Goal: Register for event/course

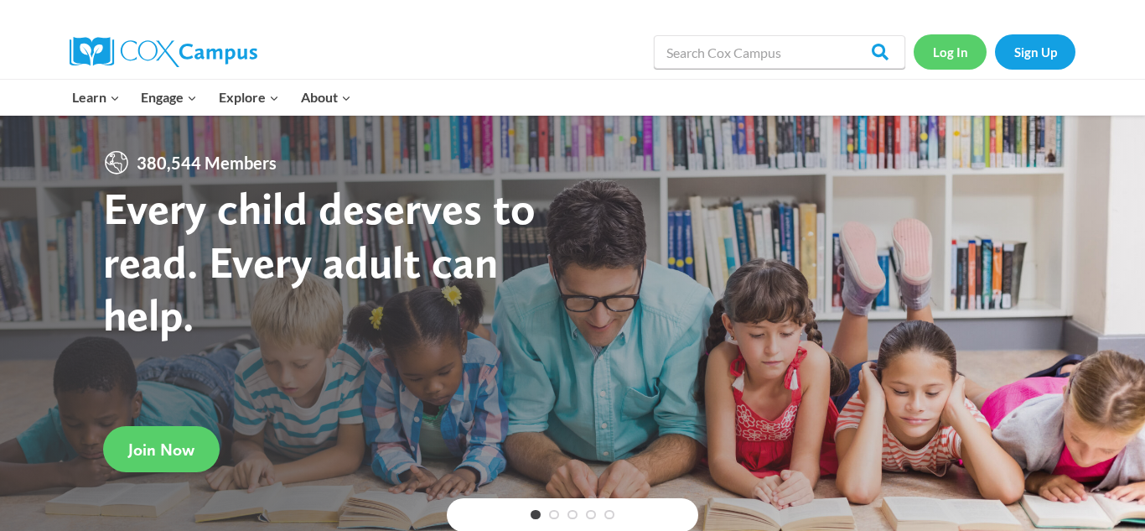
click at [932, 56] on link "Log In" at bounding box center [950, 51] width 73 height 34
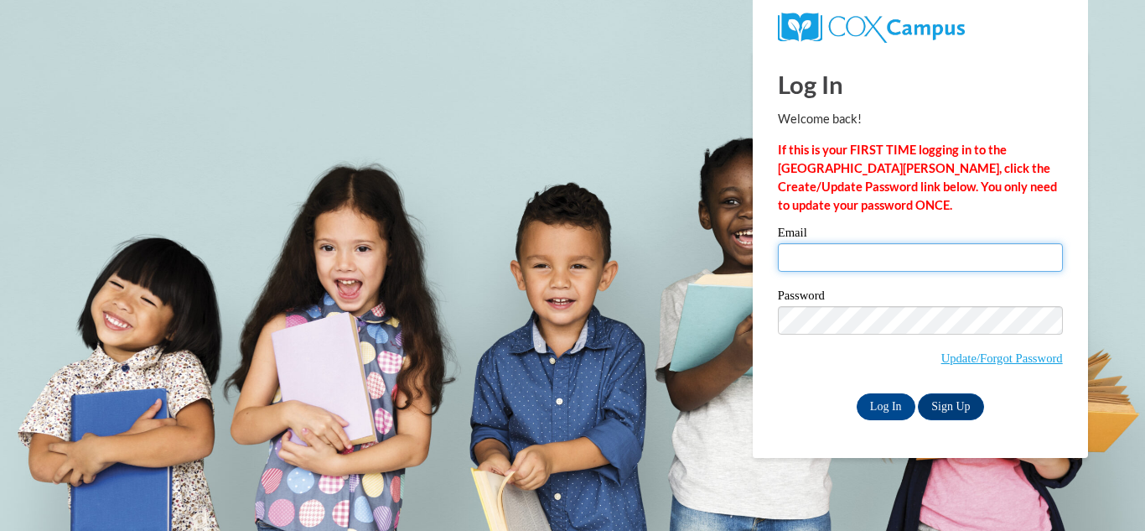
click at [892, 256] on input "Email" at bounding box center [920, 257] width 285 height 28
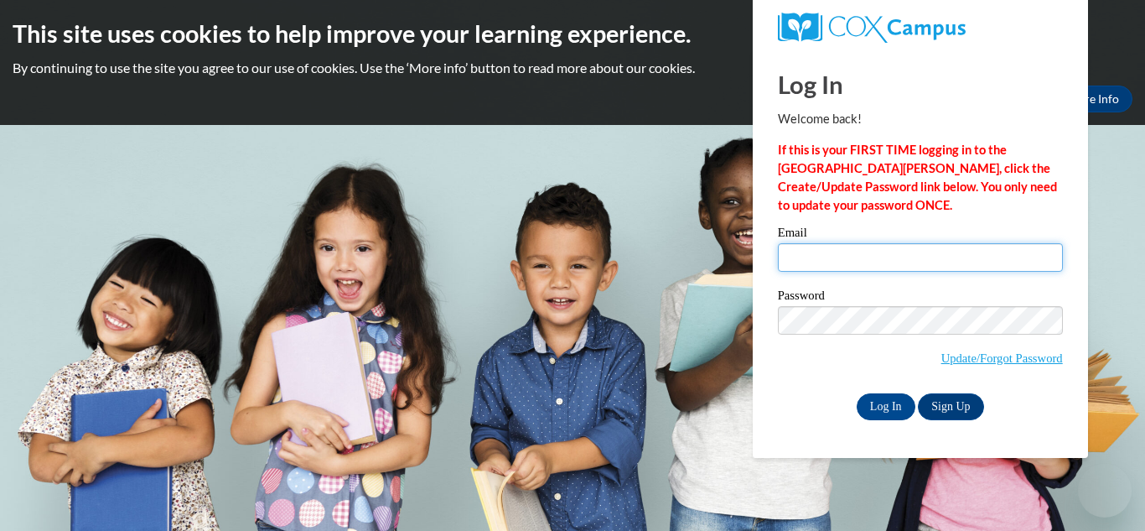
click at [892, 256] on input "Email" at bounding box center [920, 257] width 285 height 28
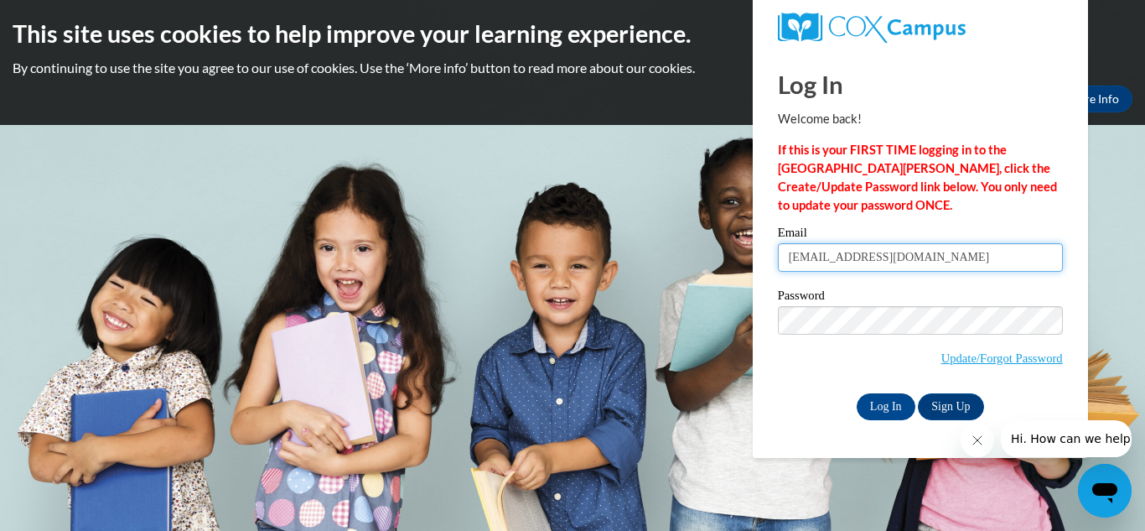
type input "kittycoleman67@yahoo.com"
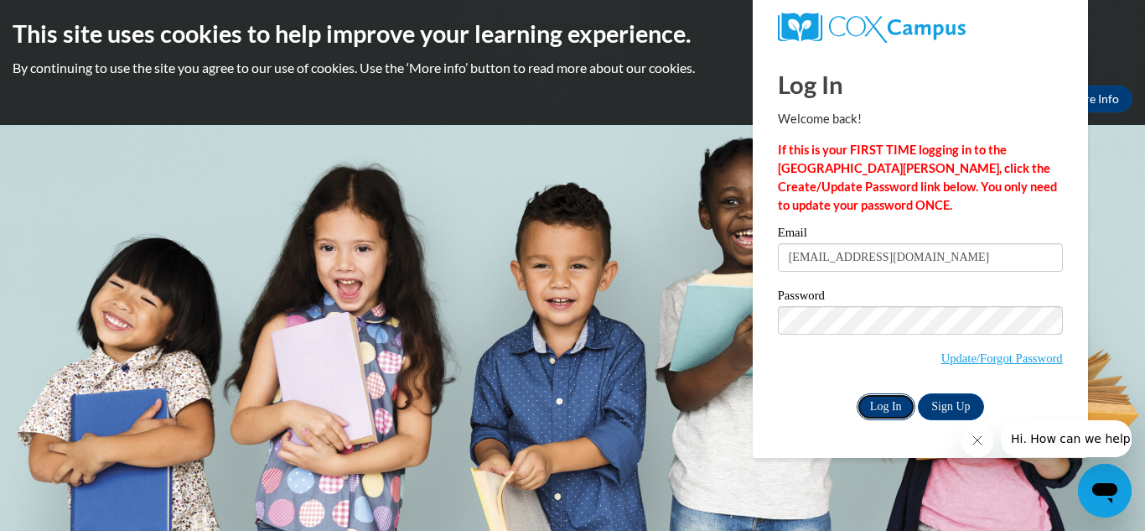
click at [887, 413] on input "Log In" at bounding box center [886, 406] width 59 height 27
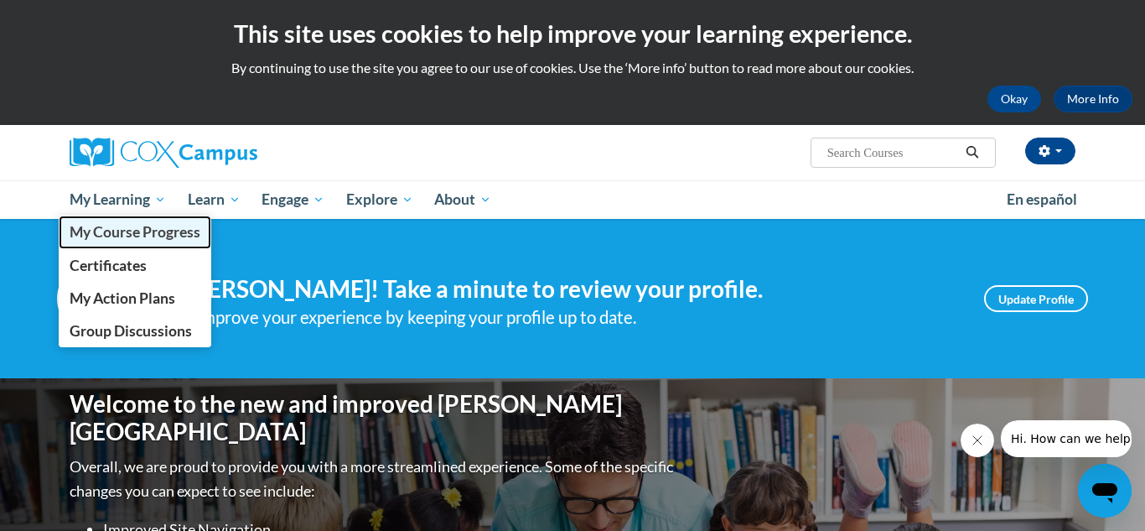
click at [173, 243] on link "My Course Progress" at bounding box center [135, 231] width 153 height 33
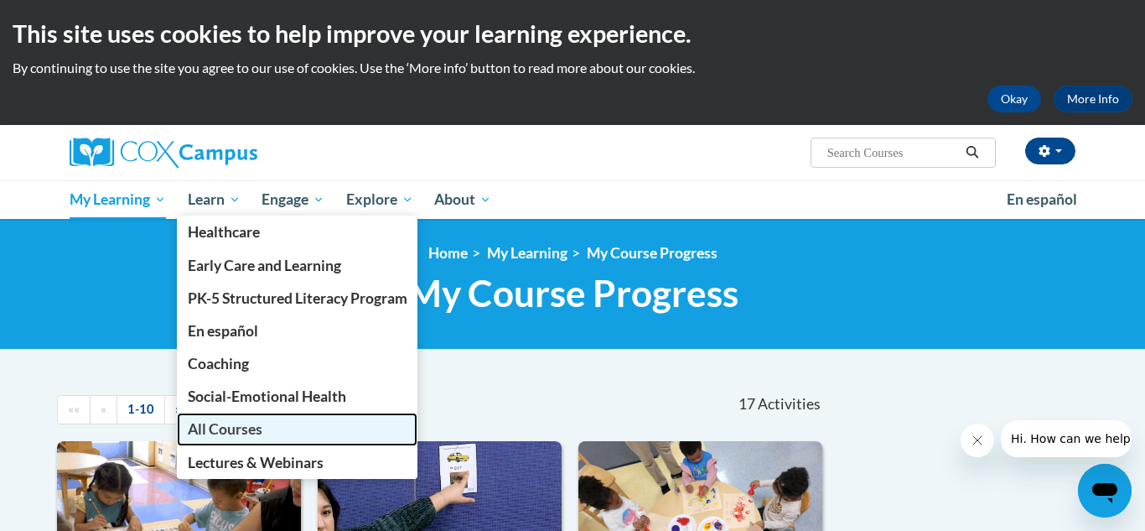
click at [247, 439] on link "All Courses" at bounding box center [297, 428] width 241 height 33
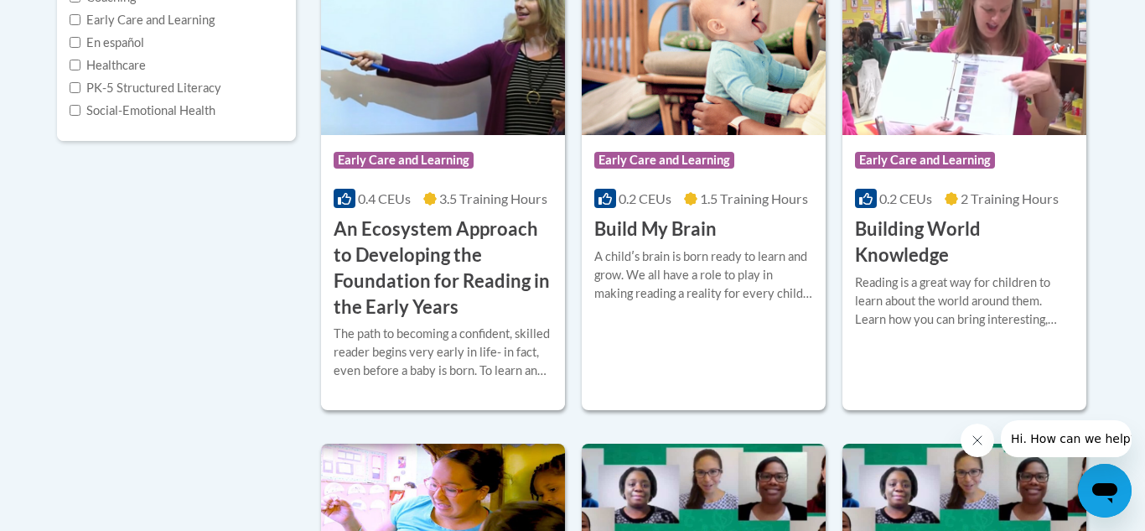
scroll to position [481, 0]
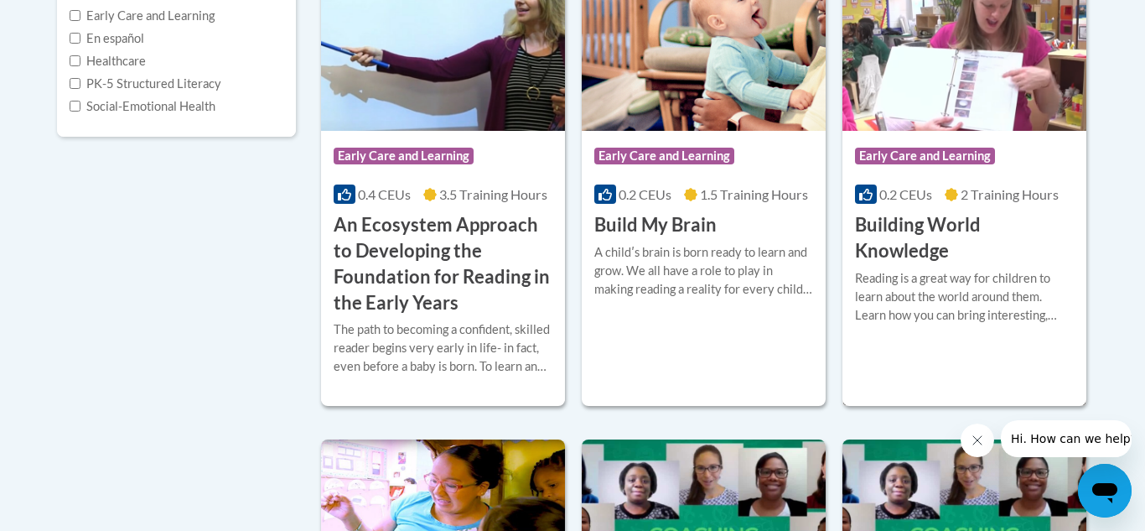
click at [882, 232] on h3 "Building World Knowledge" at bounding box center [964, 238] width 219 height 52
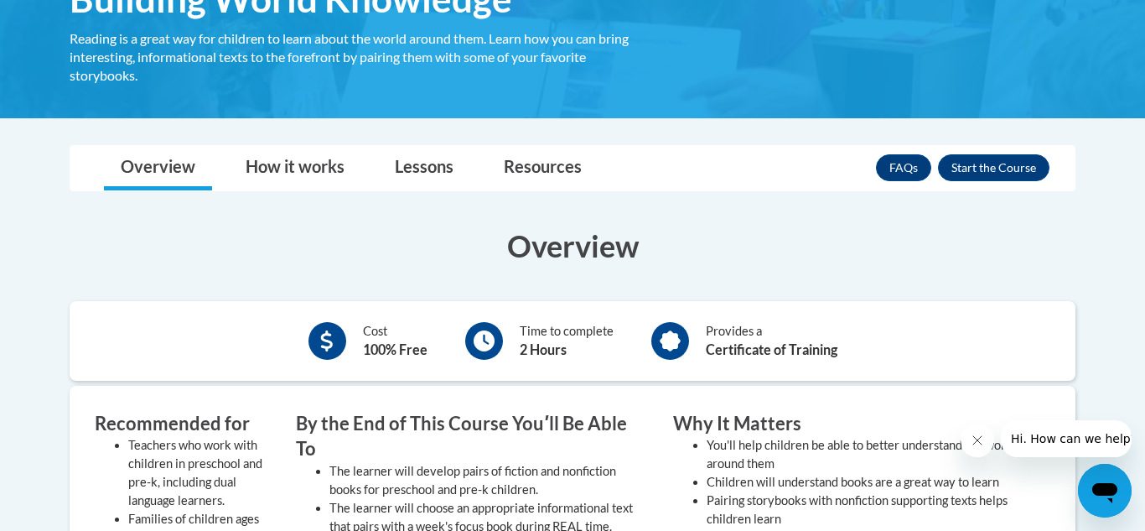
scroll to position [339, 0]
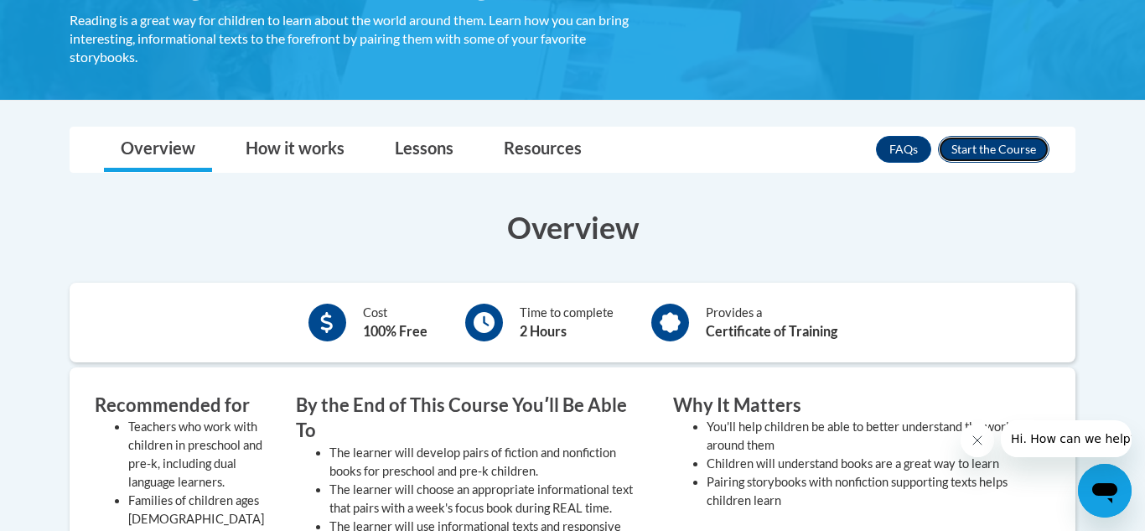
click at [970, 145] on button "Enroll" at bounding box center [993, 149] width 111 height 27
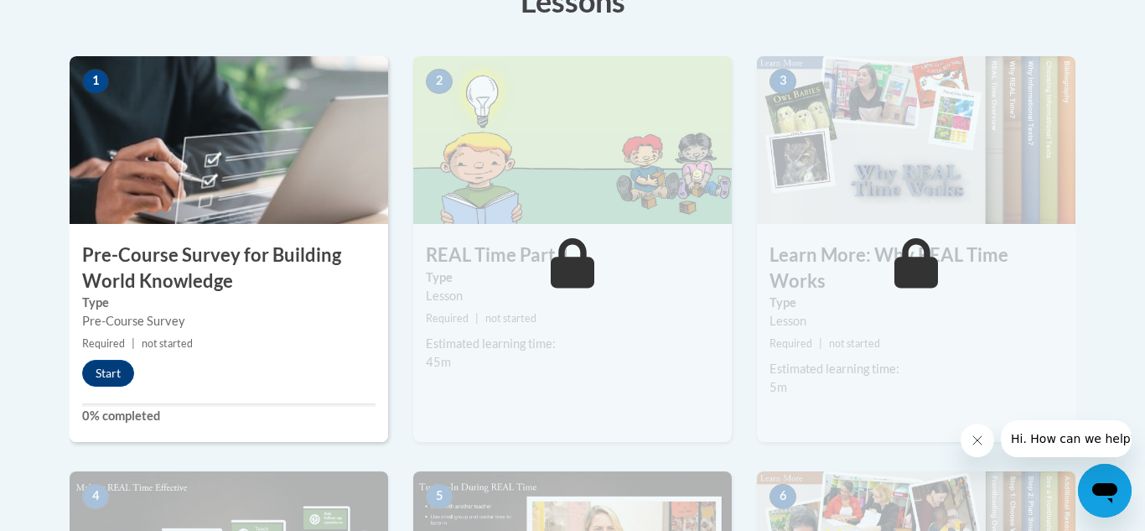
scroll to position [510, 0]
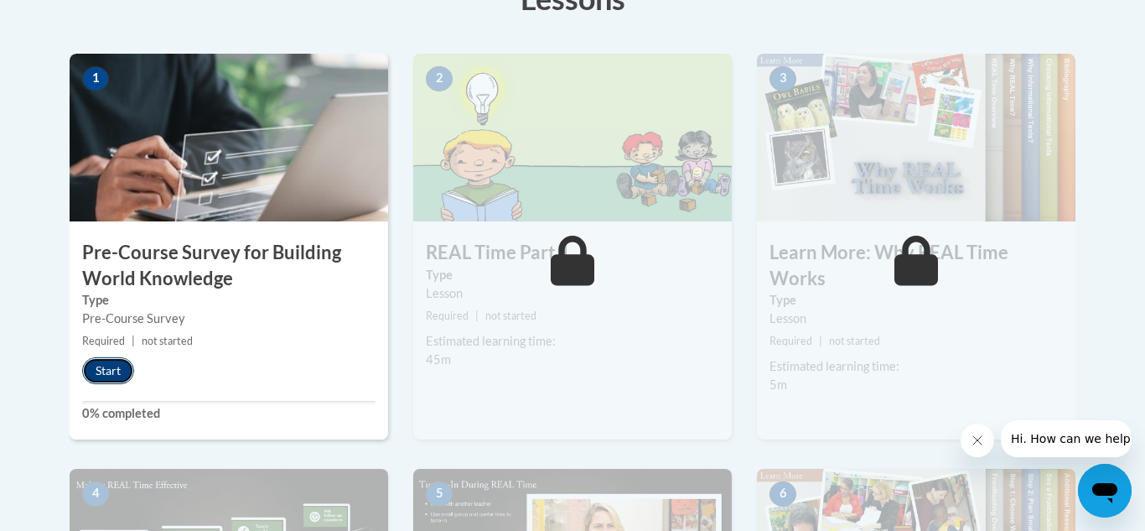
click at [112, 375] on button "Start" at bounding box center [108, 370] width 52 height 27
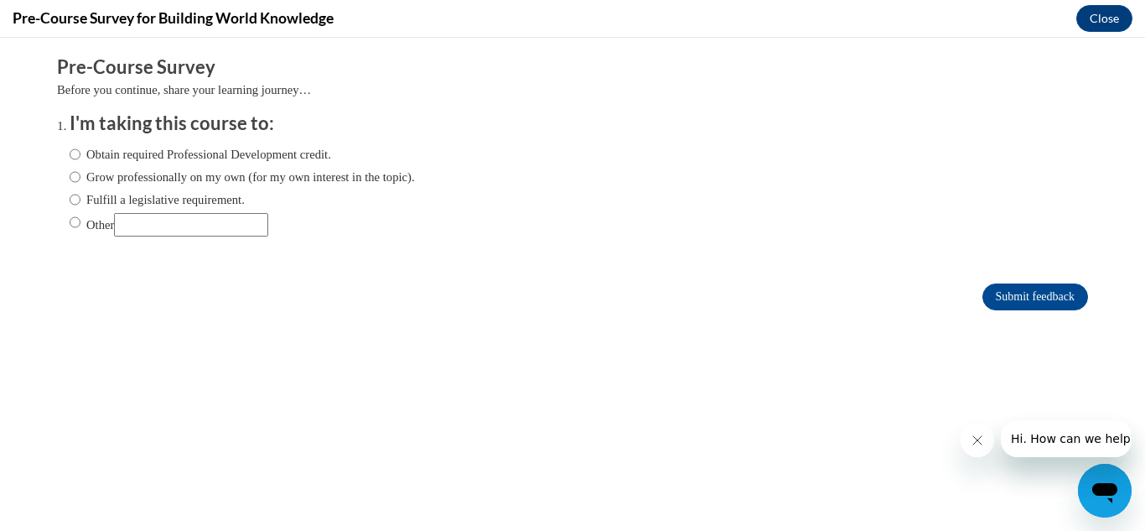
scroll to position [0, 0]
click at [78, 157] on input "Obtain required Professional Development credit." at bounding box center [75, 154] width 11 height 18
radio input "true"
click at [1061, 302] on input "Submit feedback" at bounding box center [1035, 296] width 106 height 27
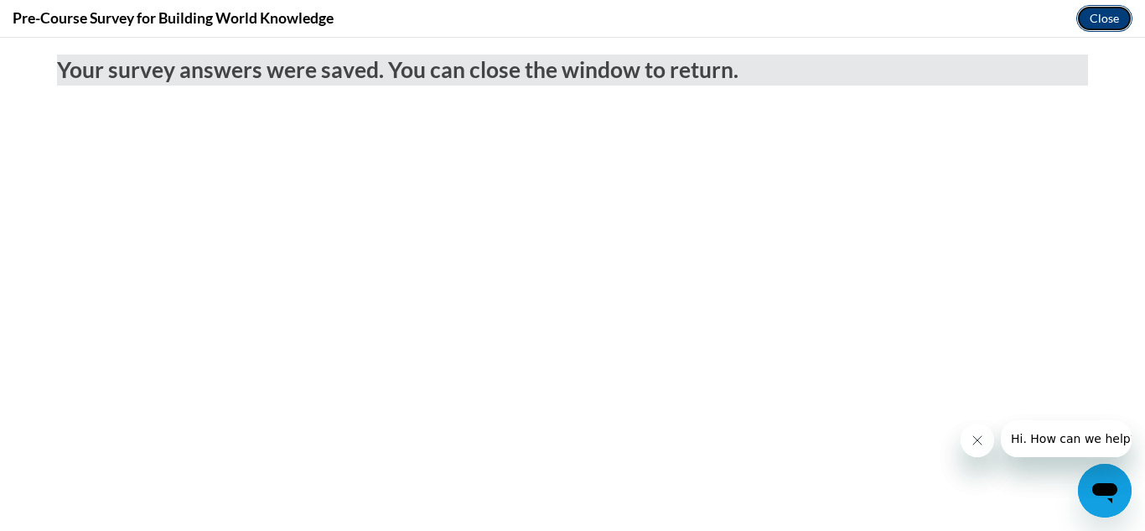
click at [1110, 16] on button "Close" at bounding box center [1104, 18] width 56 height 27
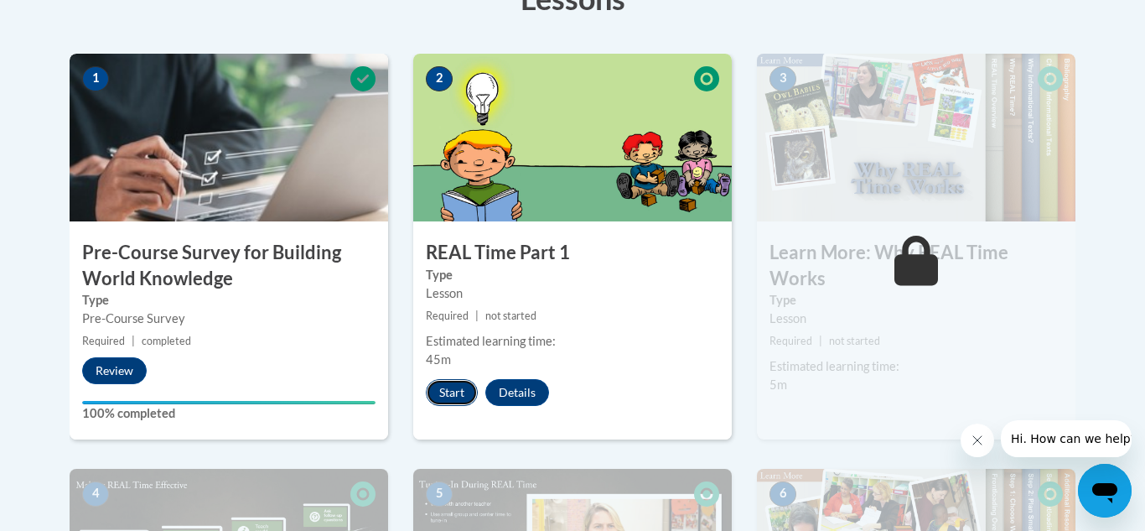
click at [439, 388] on button "Start" at bounding box center [452, 392] width 52 height 27
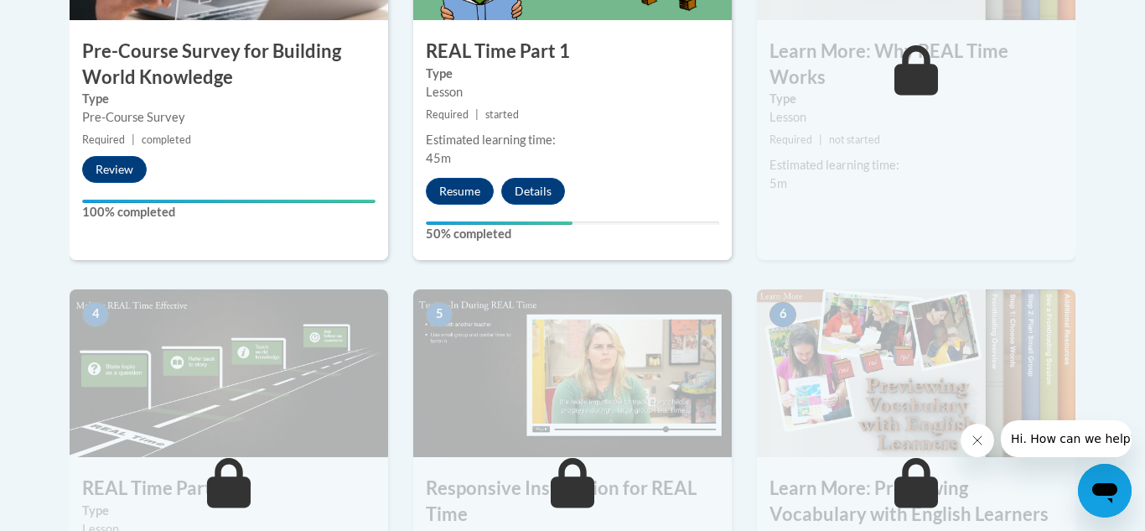
scroll to position [708, 0]
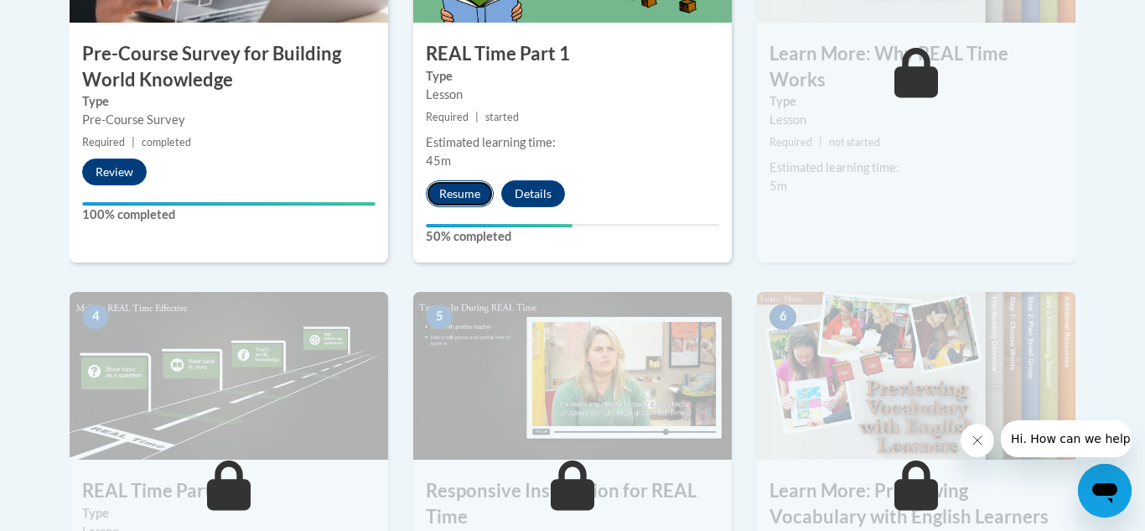
click at [454, 185] on button "Resume" at bounding box center [460, 193] width 68 height 27
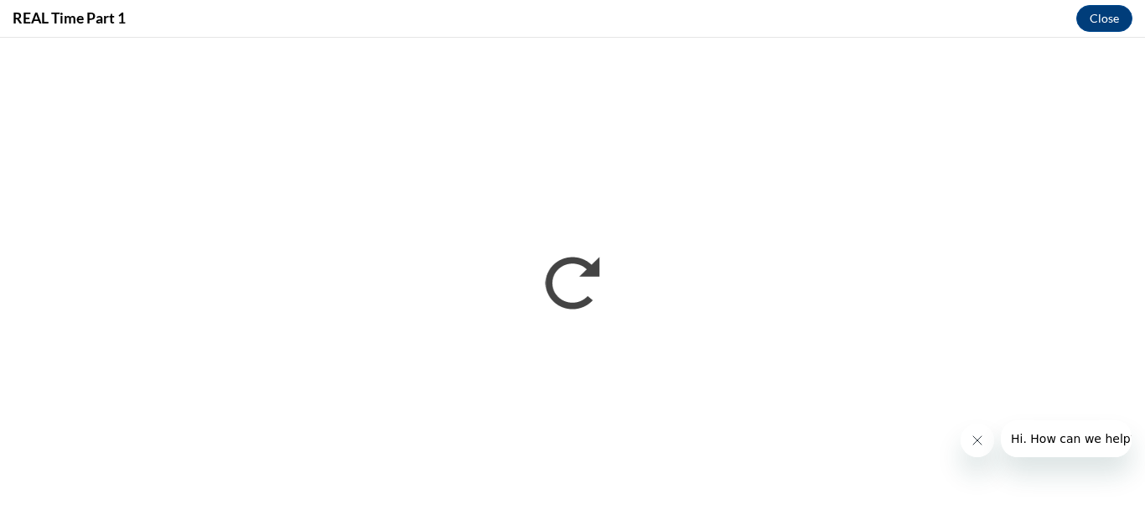
scroll to position [0, 0]
